Goal: Information Seeking & Learning: Learn about a topic

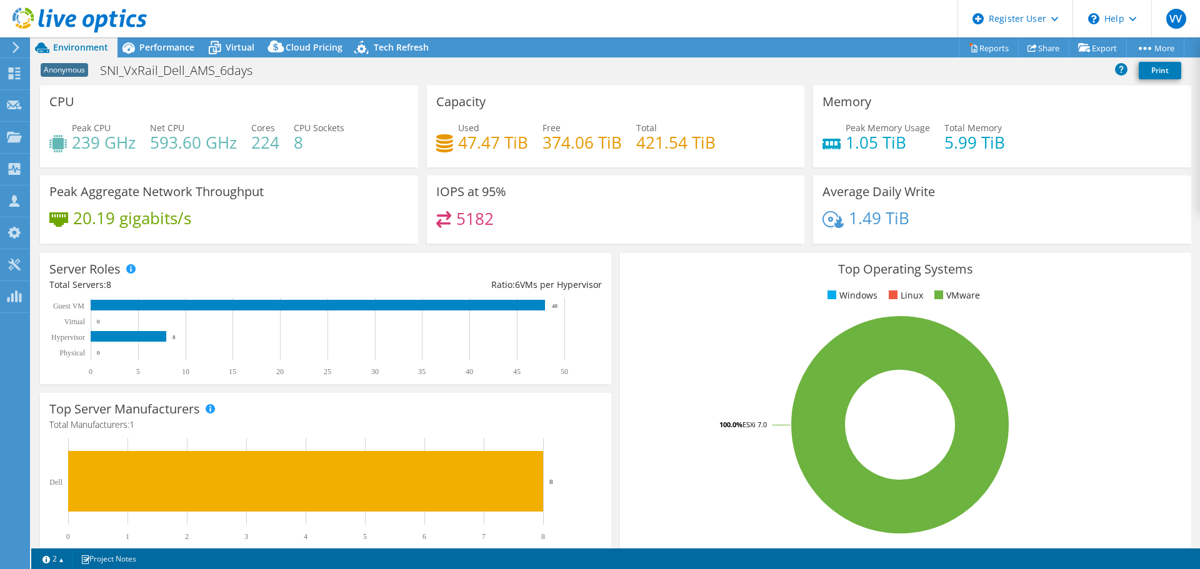
select select "USD"
click at [146, 45] on span "Performance" at bounding box center [166, 47] width 55 height 12
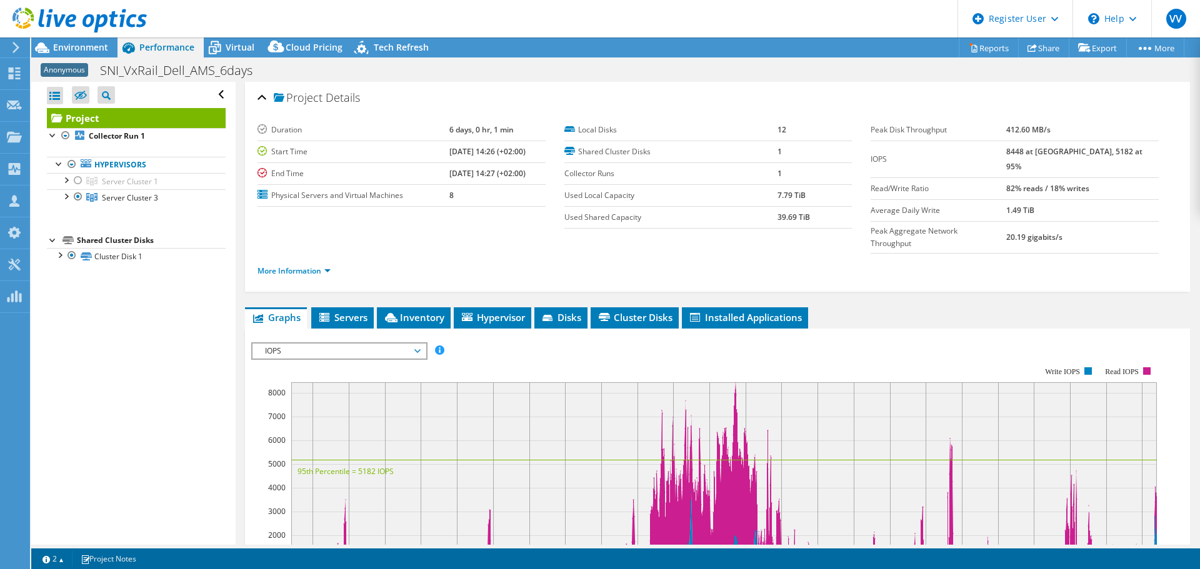
click at [314, 344] on span "IOPS" at bounding box center [339, 351] width 161 height 15
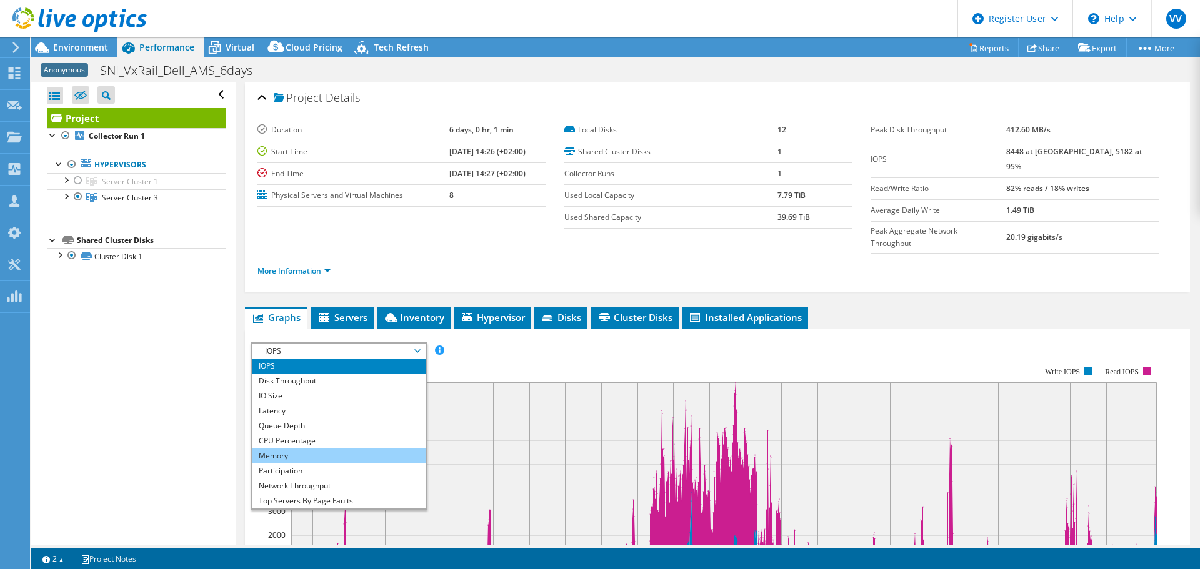
click at [306, 449] on li "Memory" at bounding box center [338, 456] width 173 height 15
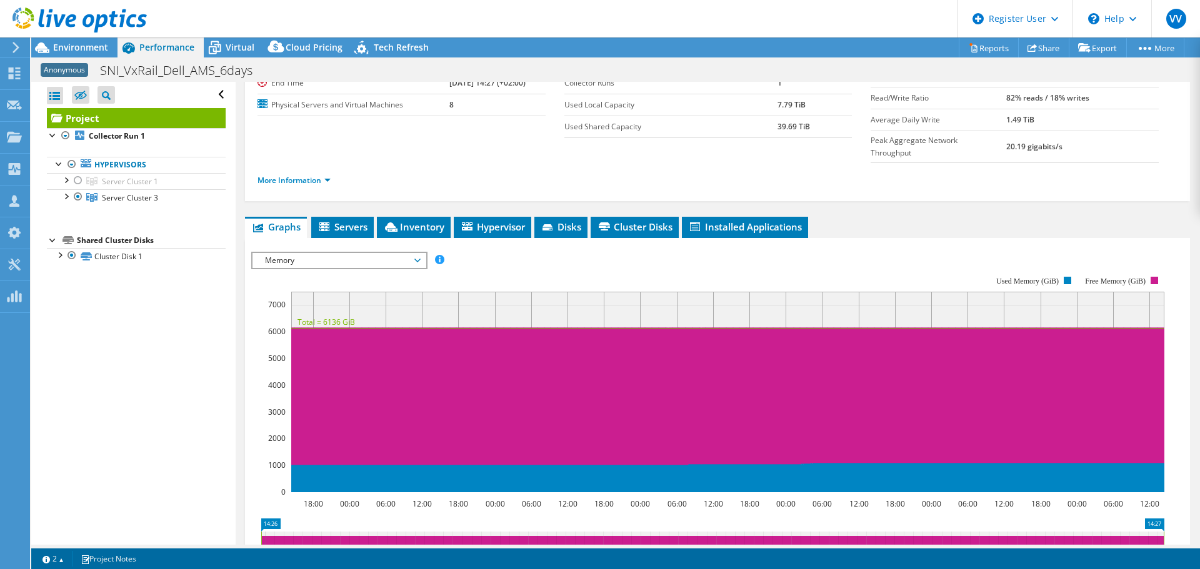
scroll to position [125, 0]
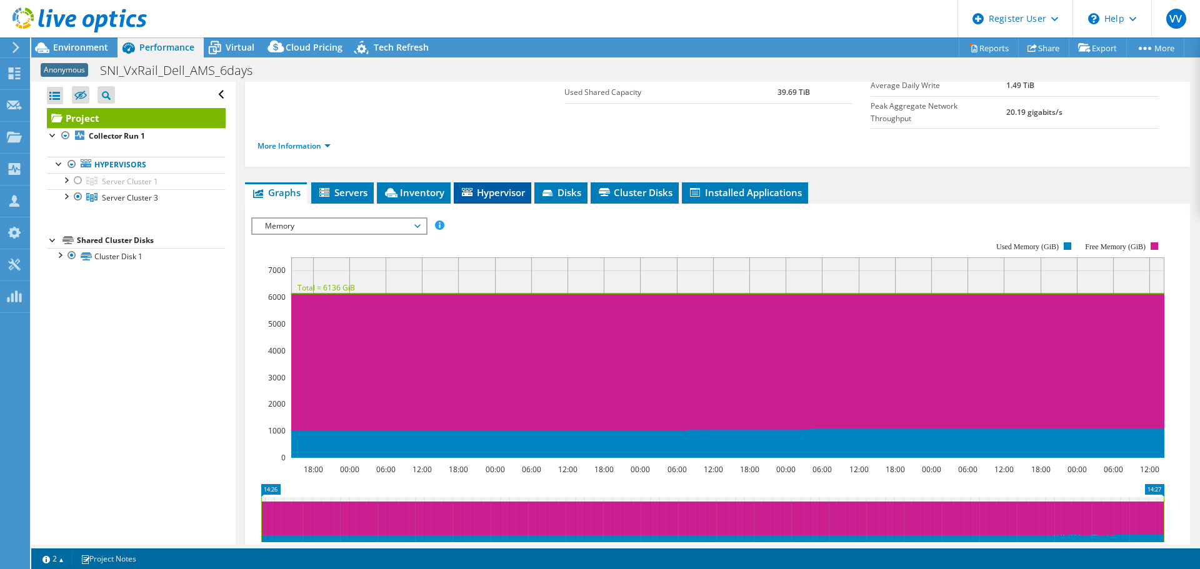
click at [469, 188] on icon at bounding box center [467, 192] width 11 height 8
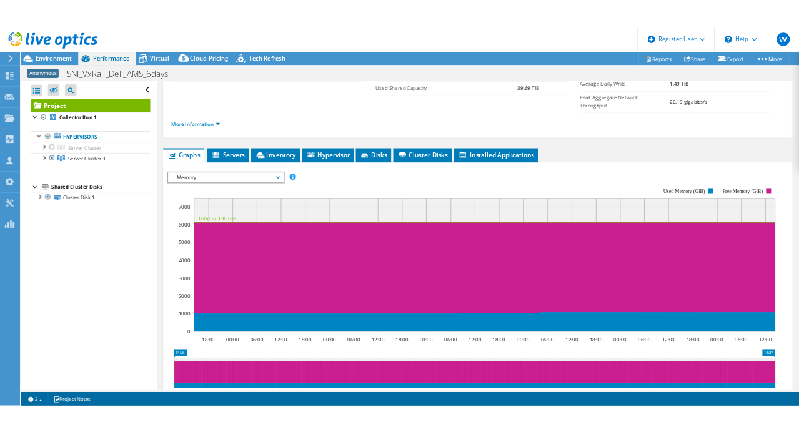
scroll to position [72, 0]
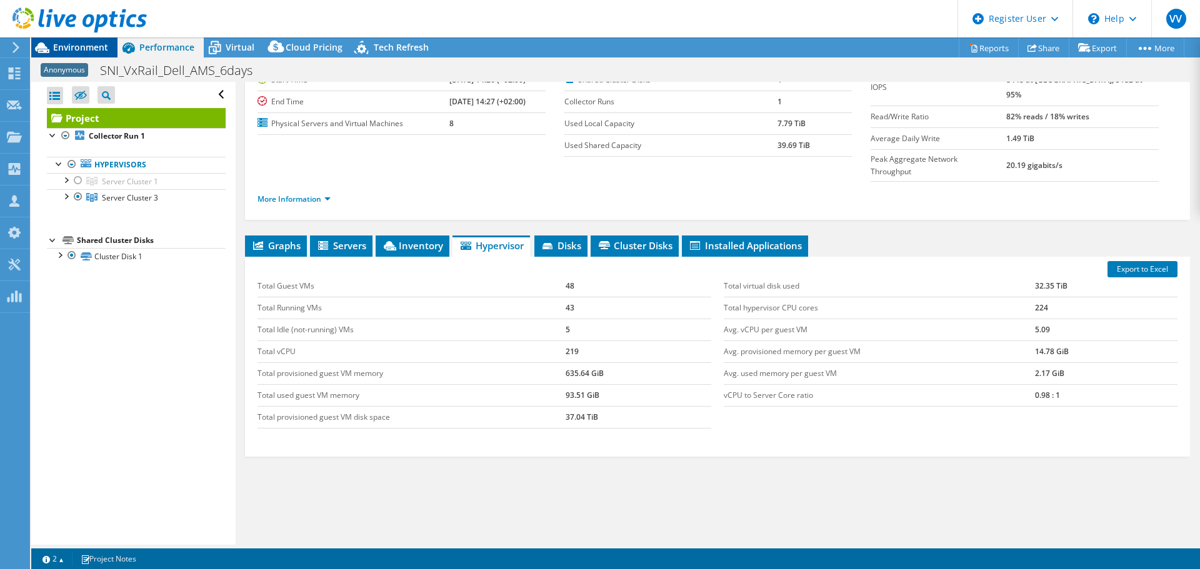
click at [84, 47] on span "Environment" at bounding box center [80, 47] width 55 height 12
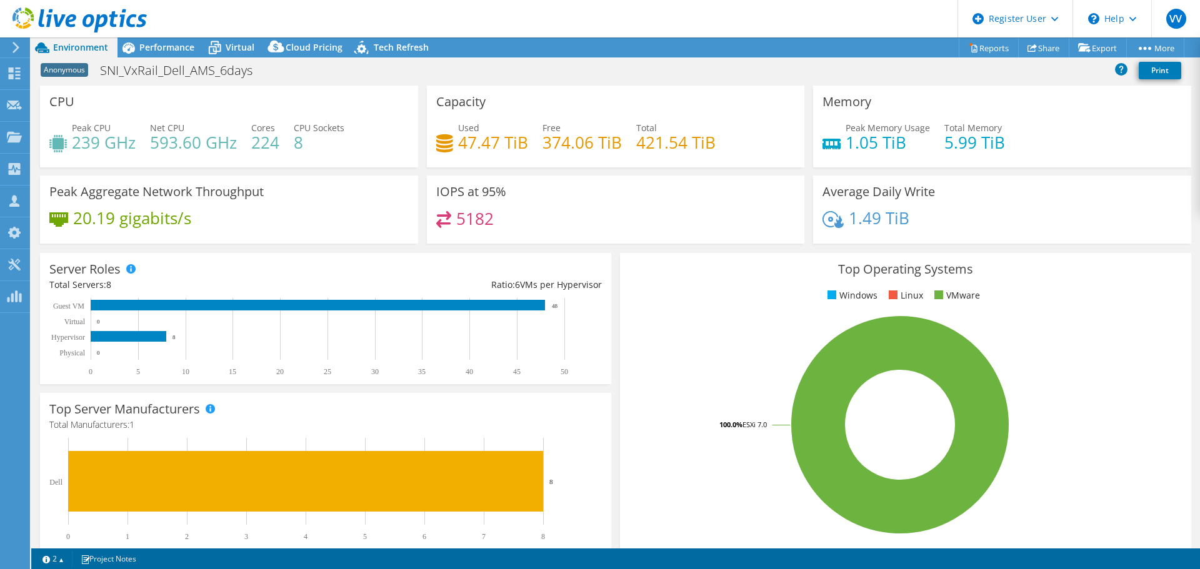
drag, startPoint x: 149, startPoint y: 106, endPoint x: 162, endPoint y: 95, distance: 17.3
click at [149, 106] on div "CPU Peak CPU 239 GHz Net CPU 593.60 GHz Cores 224 CPU Sockets 8" at bounding box center [229, 127] width 378 height 82
click at [236, 47] on span "Virtual" at bounding box center [240, 47] width 29 height 12
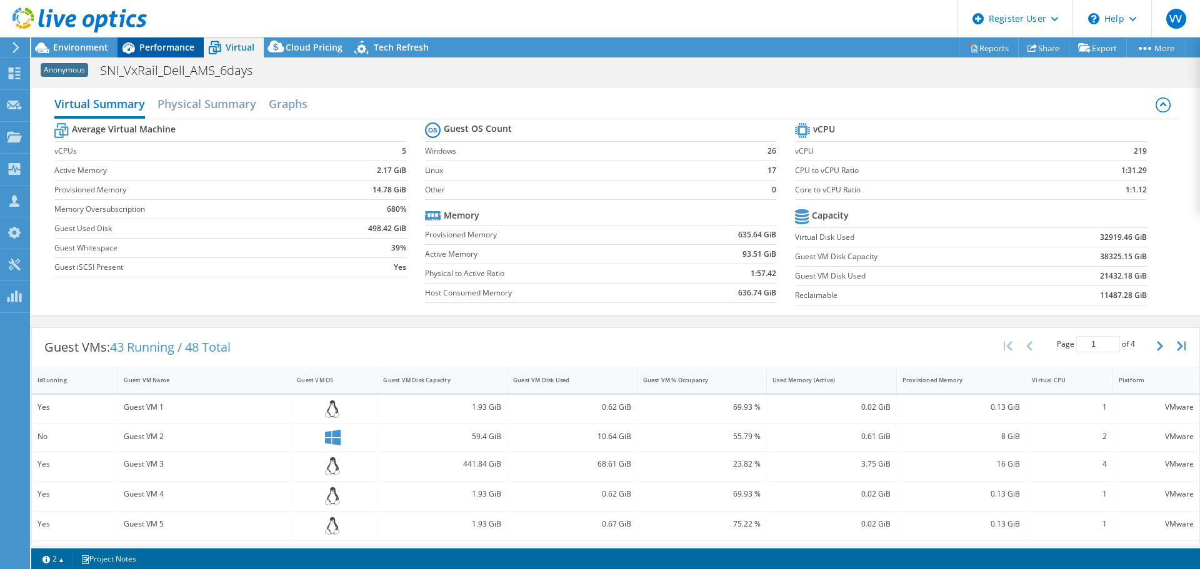
click at [152, 52] on span "Performance" at bounding box center [166, 47] width 55 height 12
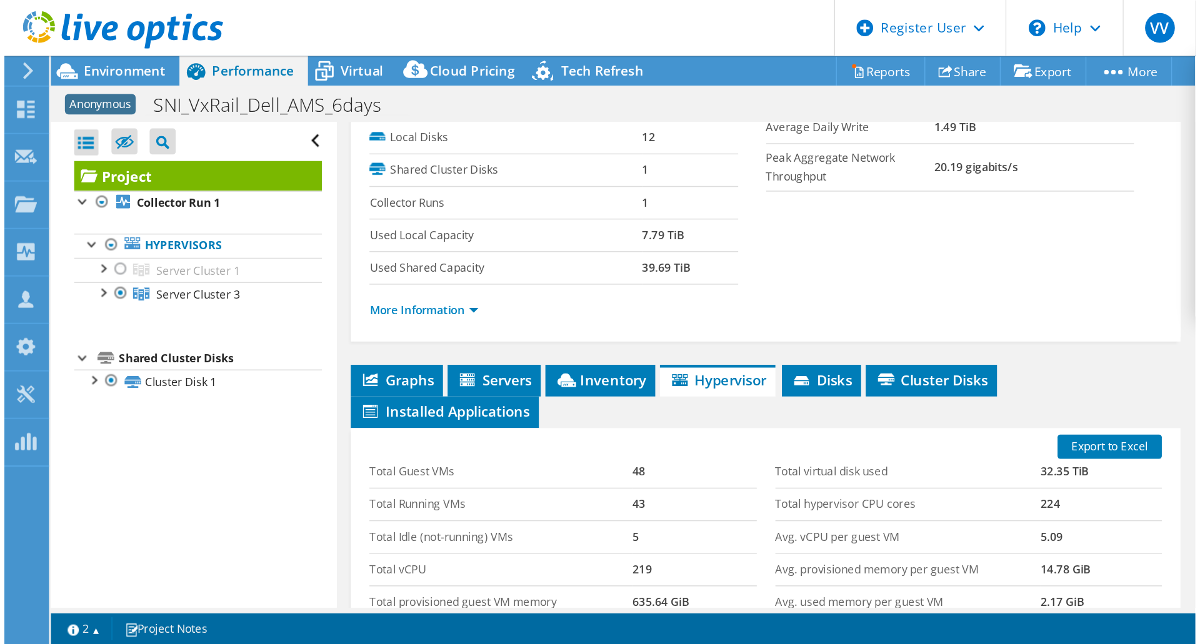
scroll to position [0, 0]
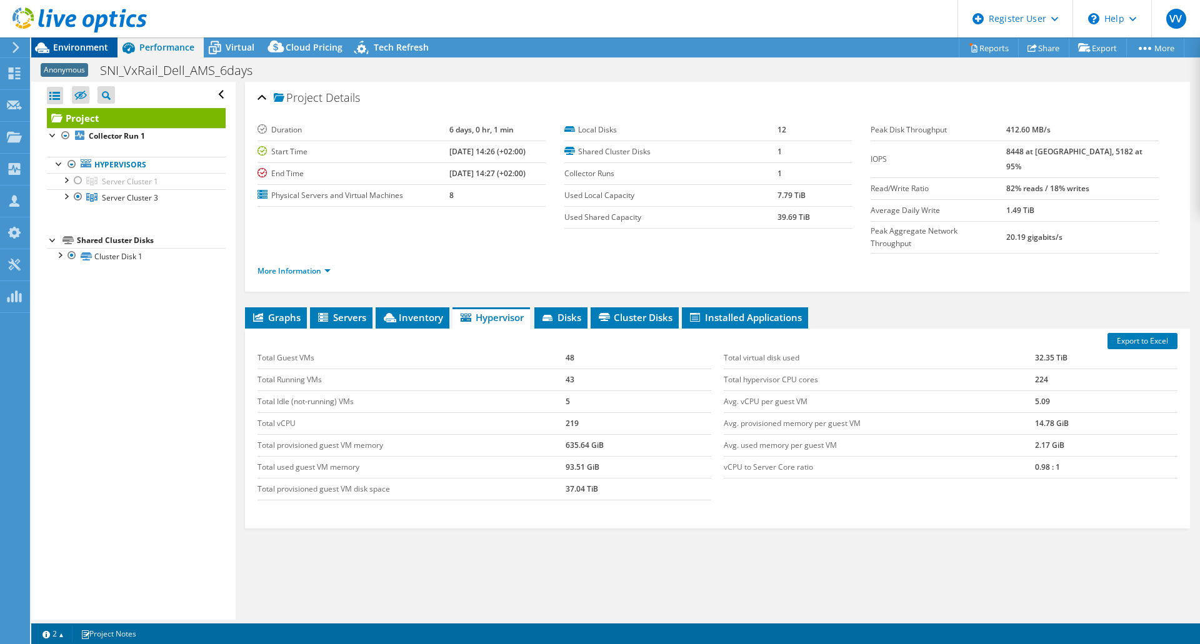
click at [81, 49] on span "Environment" at bounding box center [80, 47] width 55 height 12
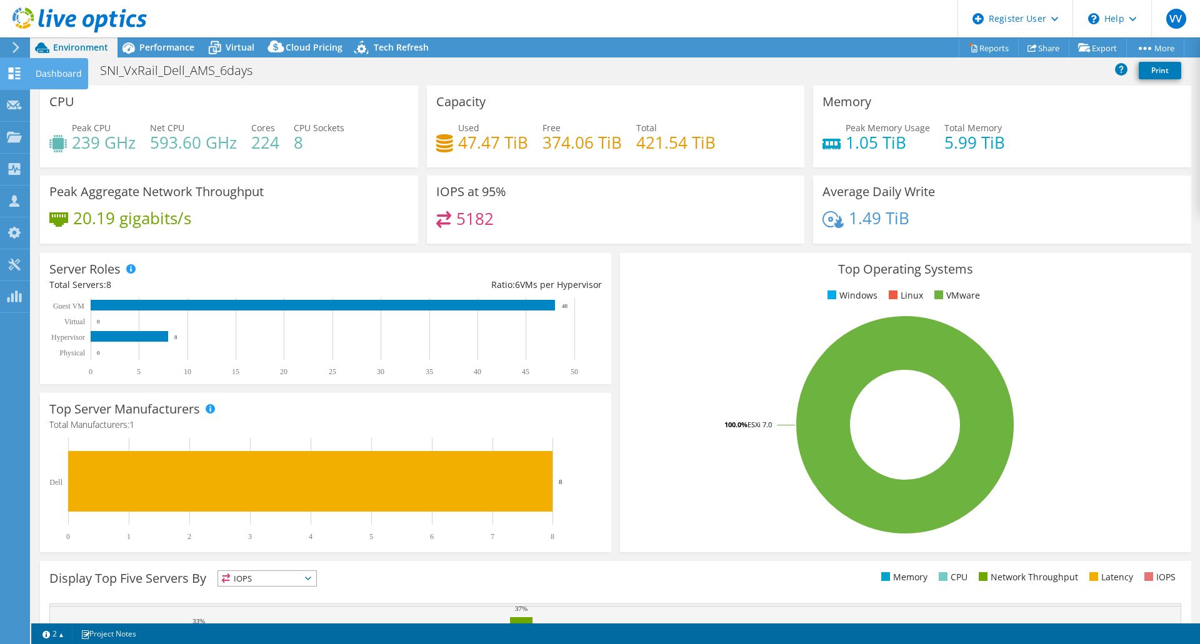
click at [16, 75] on use at bounding box center [15, 73] width 12 height 12
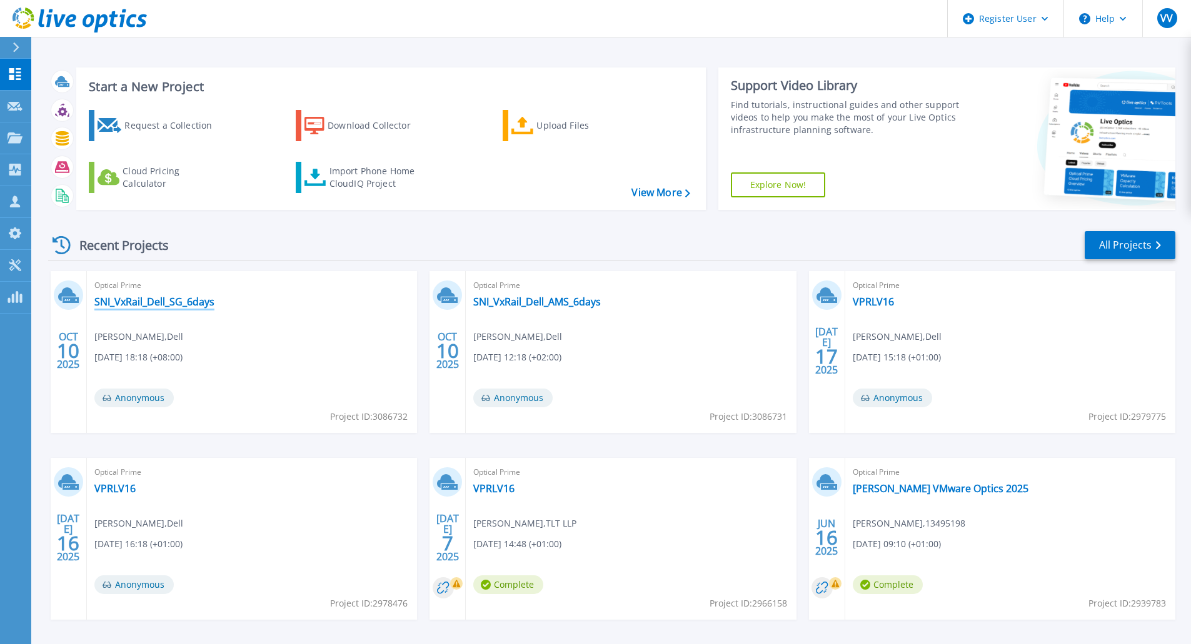
click at [171, 301] on link "SNI_VxRail_Dell_SG_6days" at bounding box center [154, 302] width 120 height 12
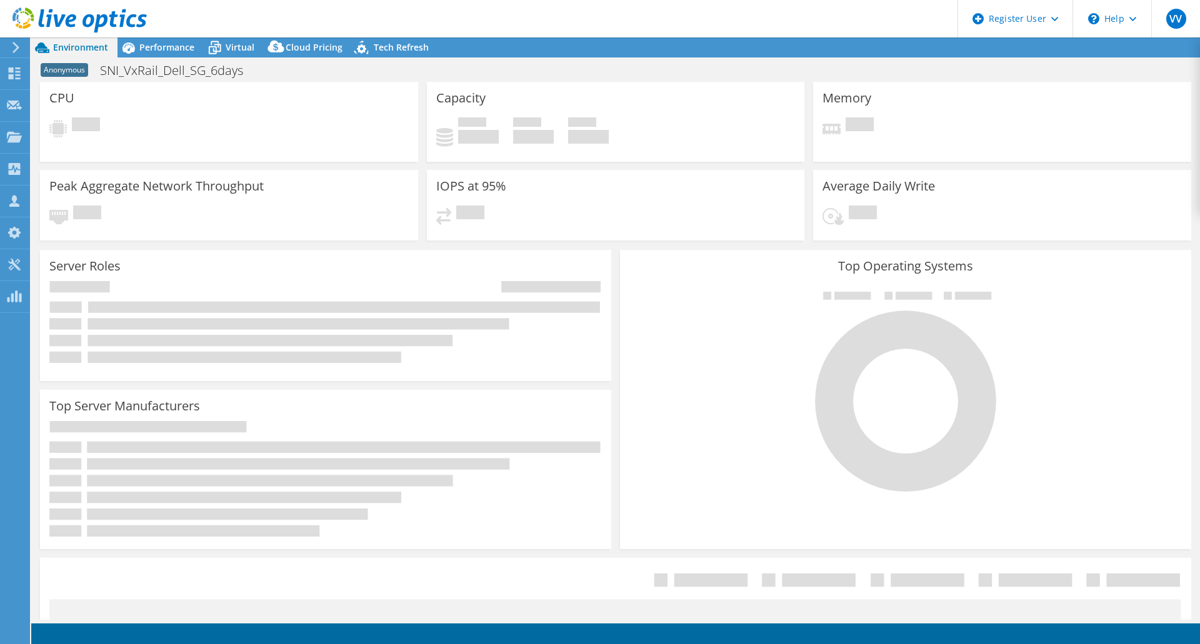
select select "USD"
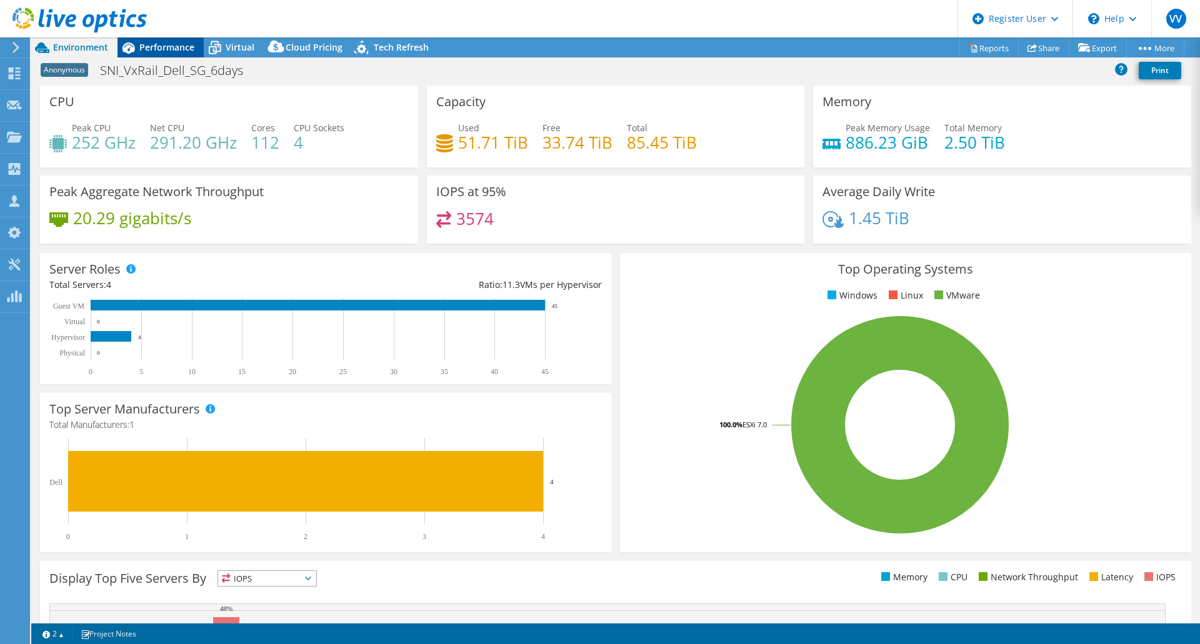
click at [166, 48] on span "Performance" at bounding box center [166, 47] width 55 height 12
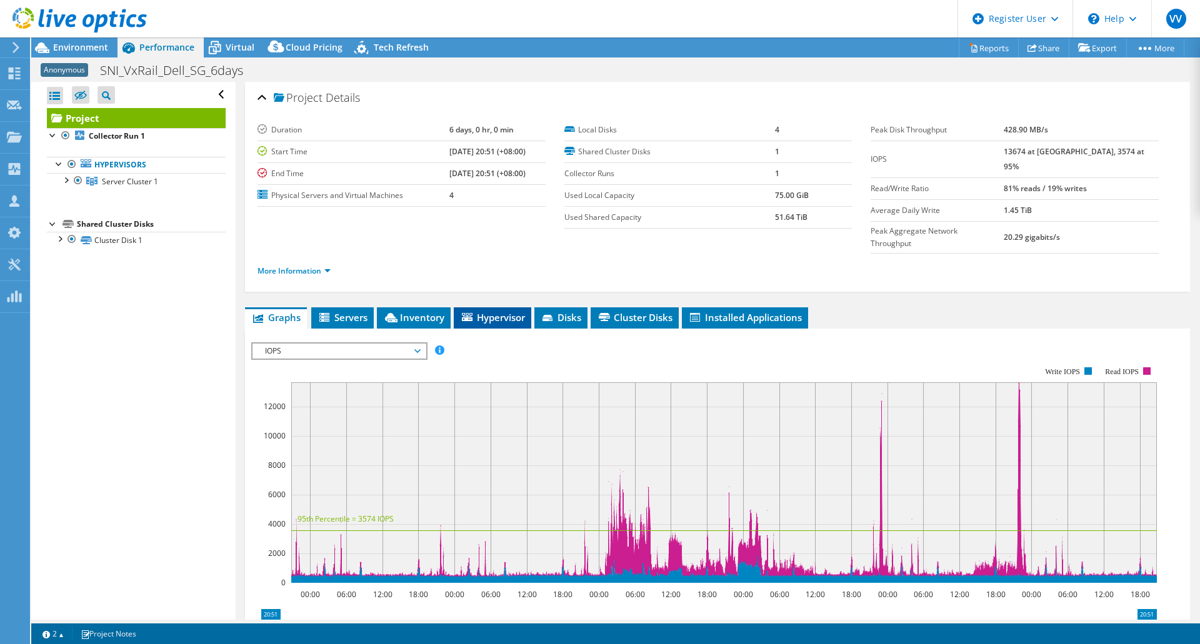
click at [484, 307] on li "Hypervisor" at bounding box center [492, 317] width 77 height 21
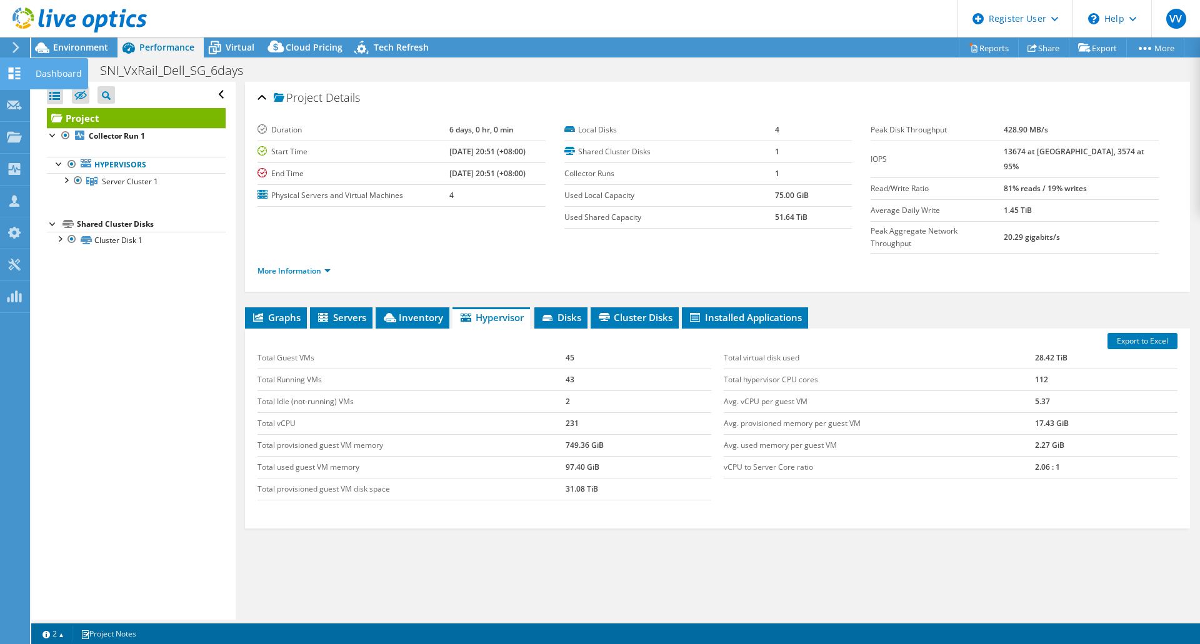
click at [13, 69] on use at bounding box center [15, 73] width 12 height 12
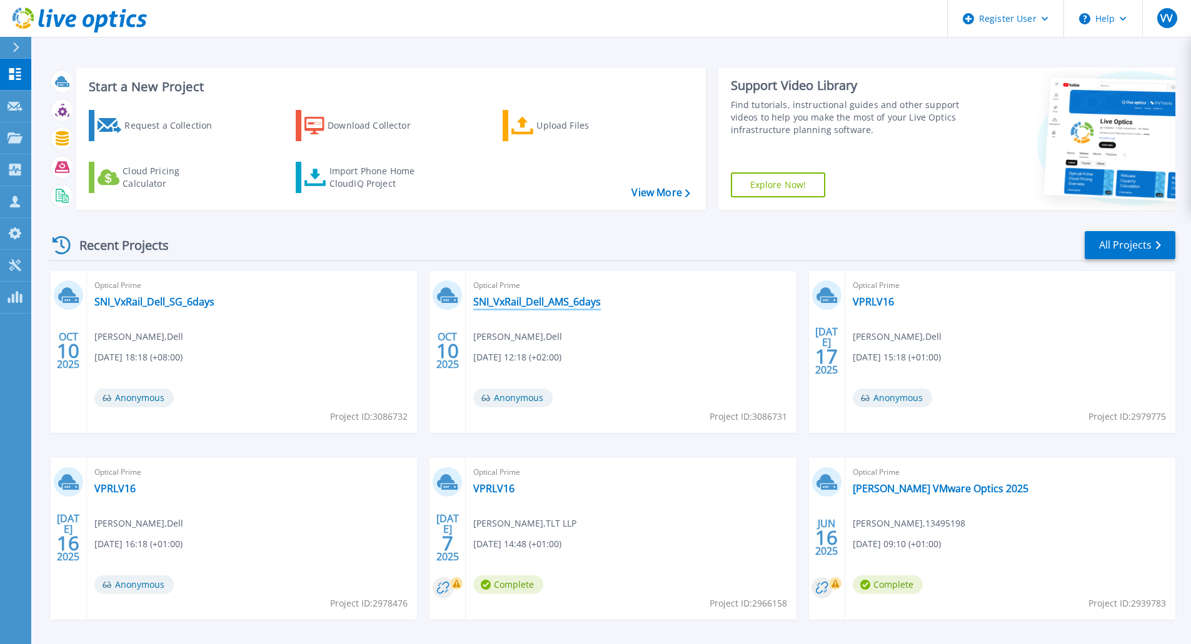
click at [504, 306] on link "SNI_VxRail_Dell_AMS_6days" at bounding box center [536, 302] width 127 height 12
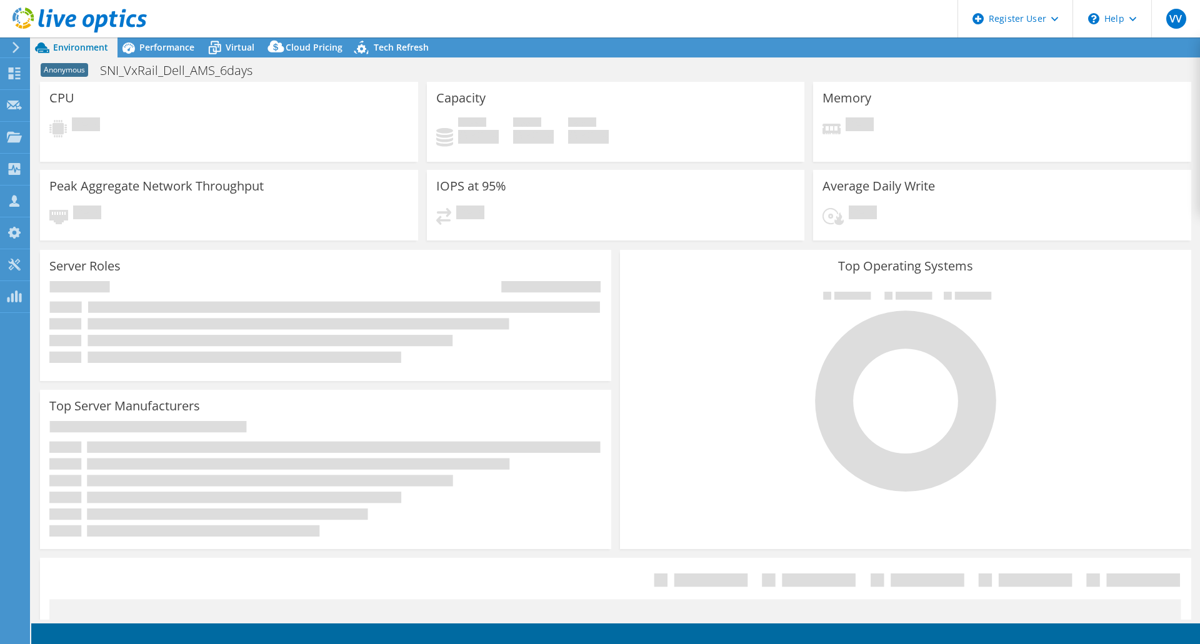
select select "USD"
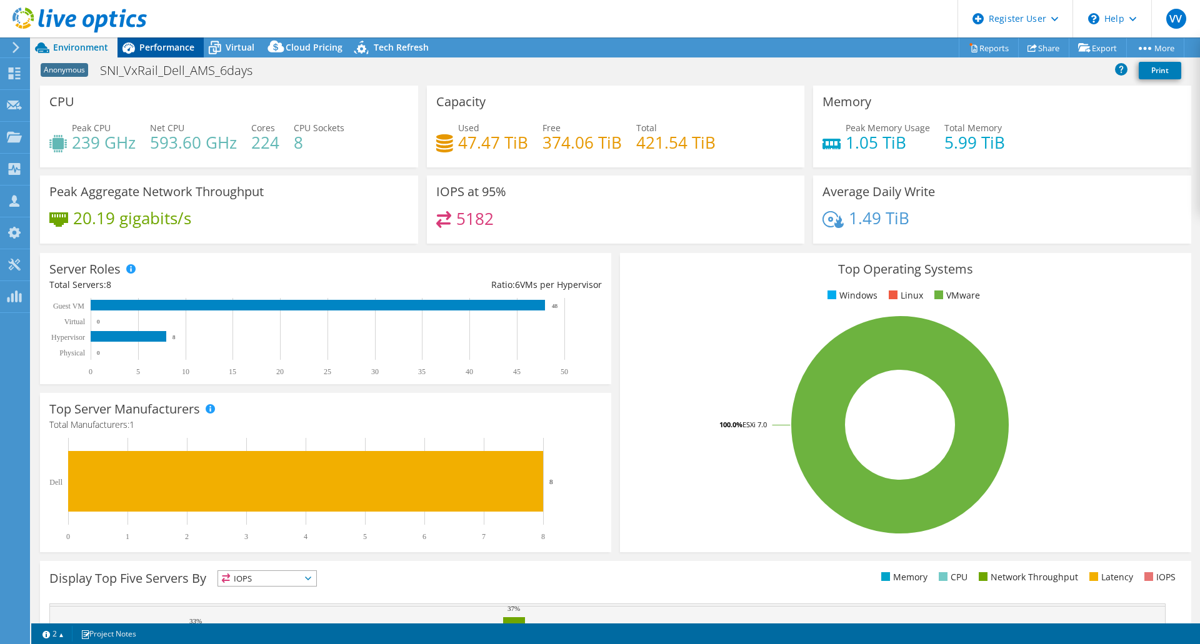
click at [176, 47] on span "Performance" at bounding box center [166, 47] width 55 height 12
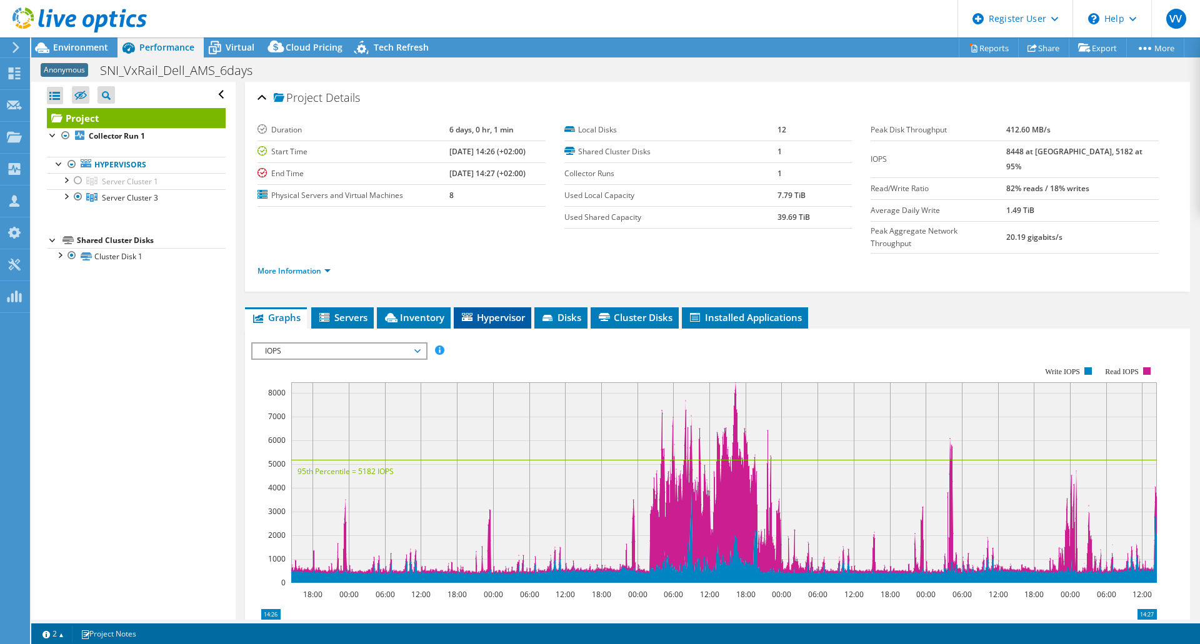
click at [481, 311] on span "Hypervisor" at bounding box center [492, 317] width 65 height 12
